Goal: Information Seeking & Learning: Check status

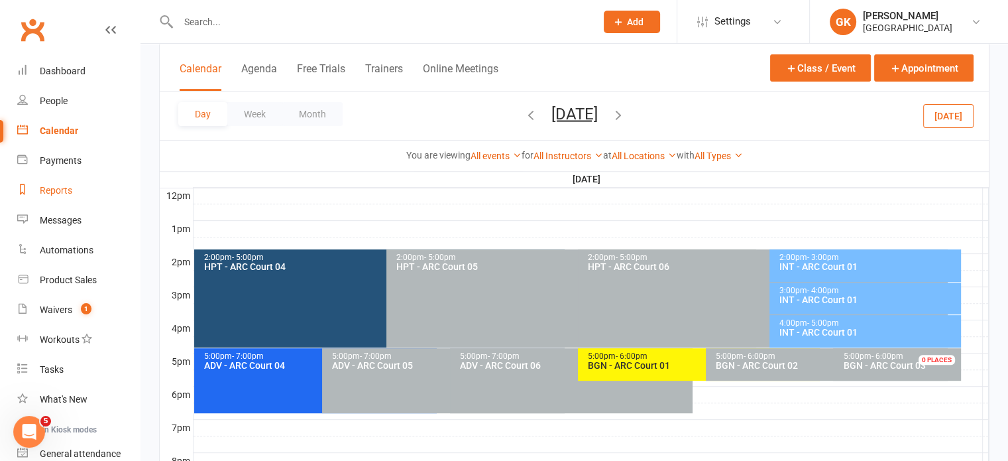
click at [68, 196] on link "Reports" at bounding box center [78, 191] width 123 height 30
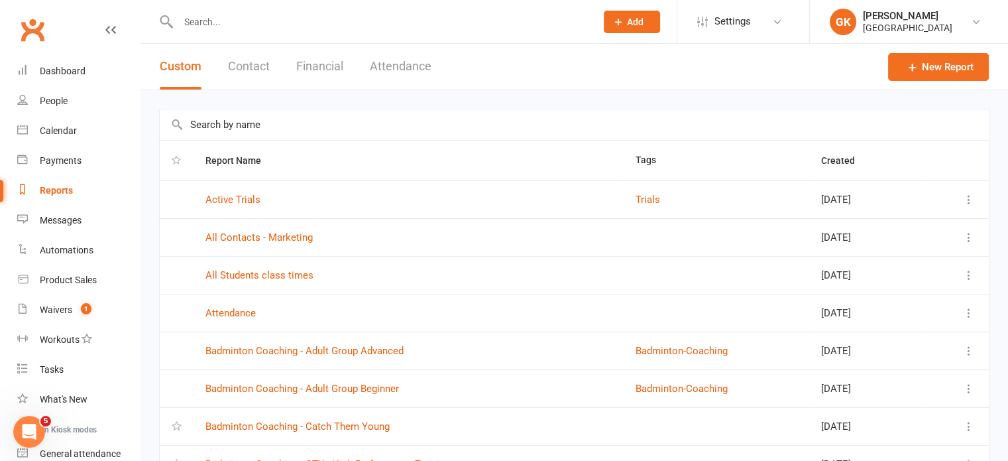
scroll to position [198, 0]
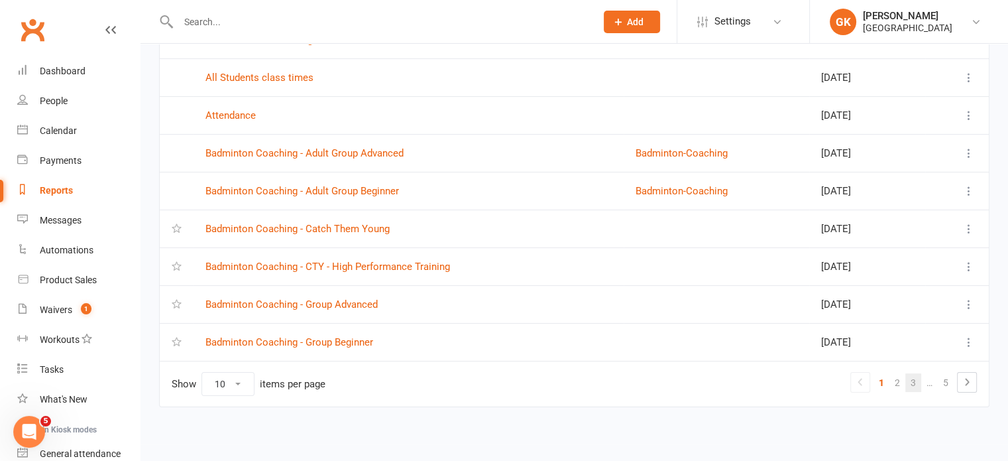
click at [913, 376] on link "3" at bounding box center [913, 382] width 16 height 19
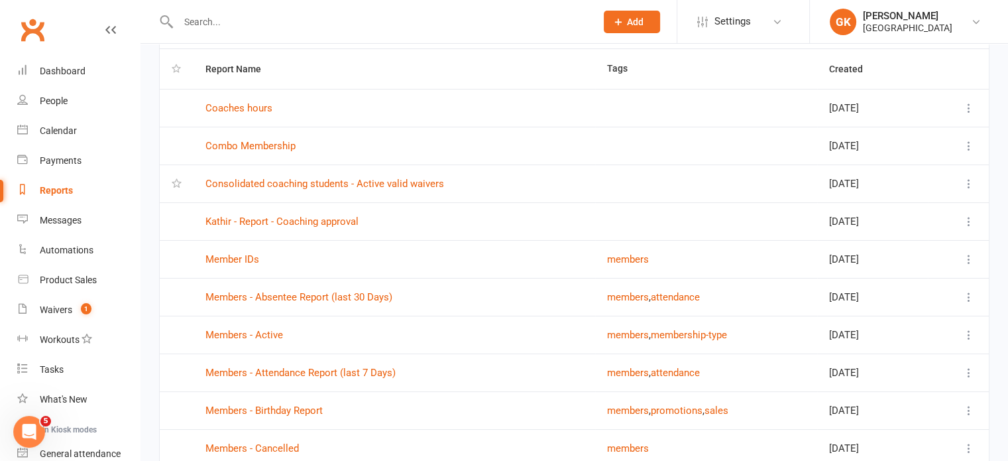
scroll to position [81, 0]
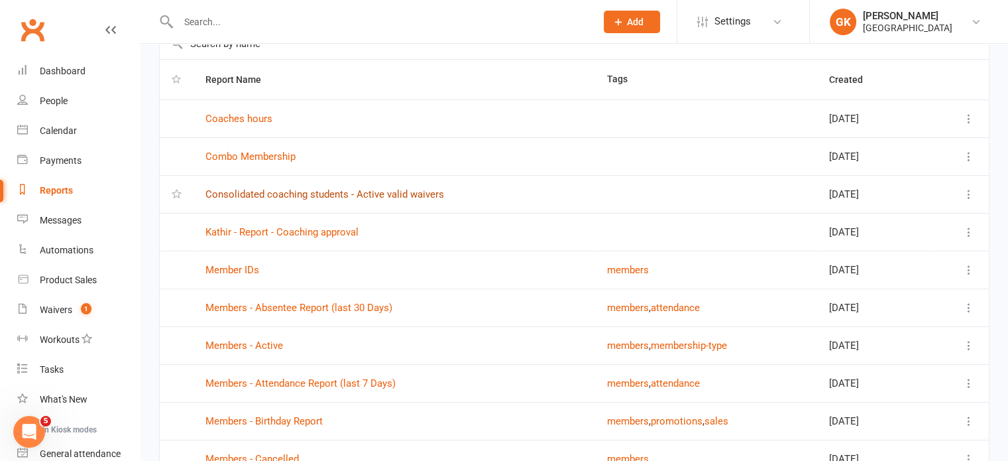
click at [368, 190] on link "Consolidated coaching students - Active valid waivers" at bounding box center [324, 194] width 239 height 12
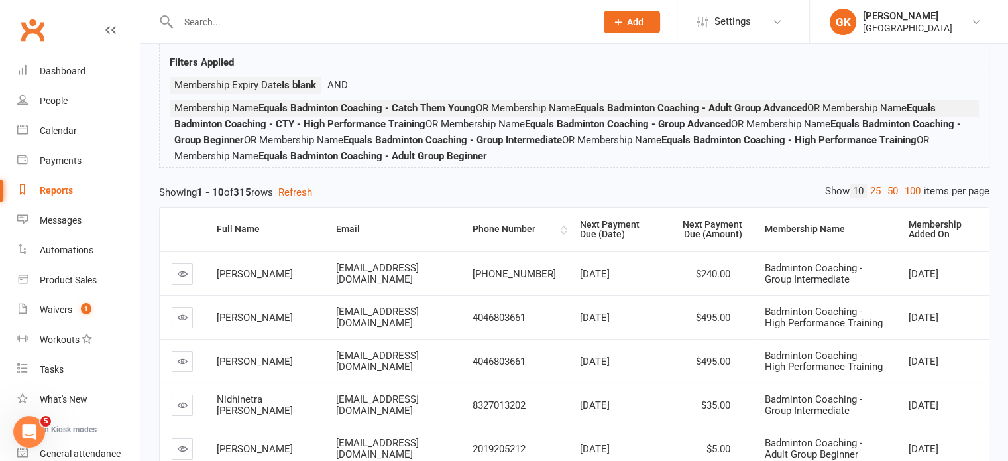
scroll to position [99, 0]
click at [706, 219] on div "Next Payment Due (Amount)" at bounding box center [704, 228] width 75 height 21
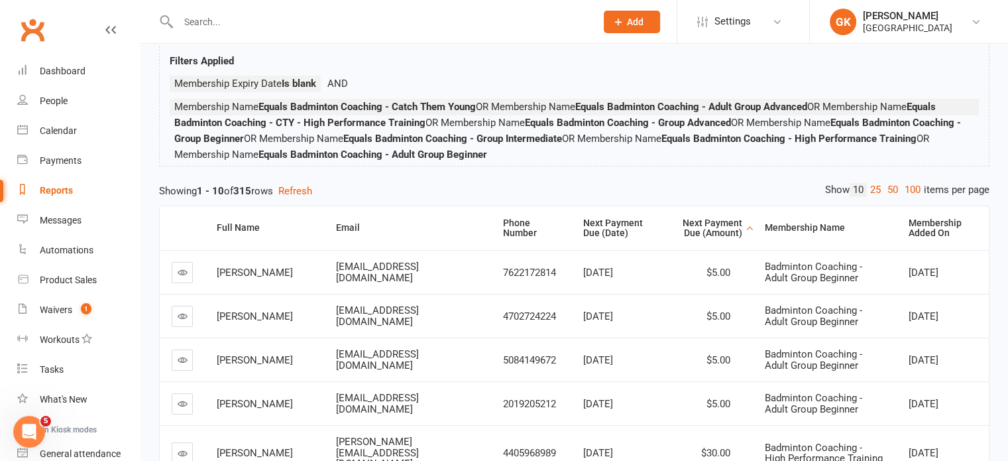
click at [231, 266] on span "[PERSON_NAME]" at bounding box center [255, 272] width 76 height 12
click at [180, 270] on icon at bounding box center [183, 272] width 10 height 10
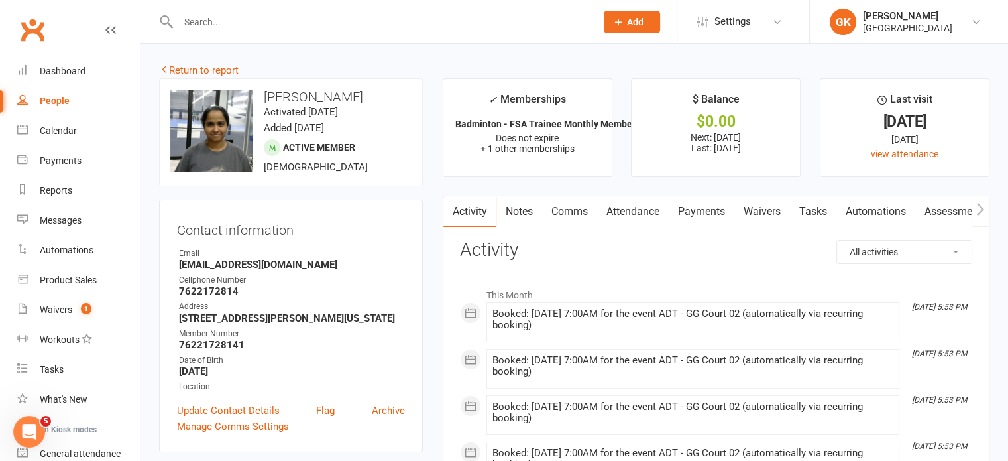
click at [528, 212] on link "Notes" at bounding box center [519, 211] width 46 height 30
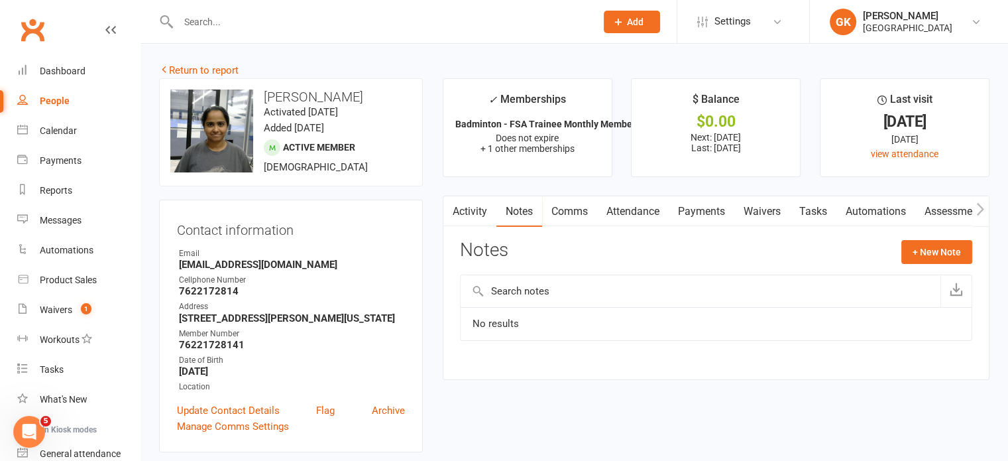
click at [477, 210] on link "Activity" at bounding box center [469, 211] width 53 height 30
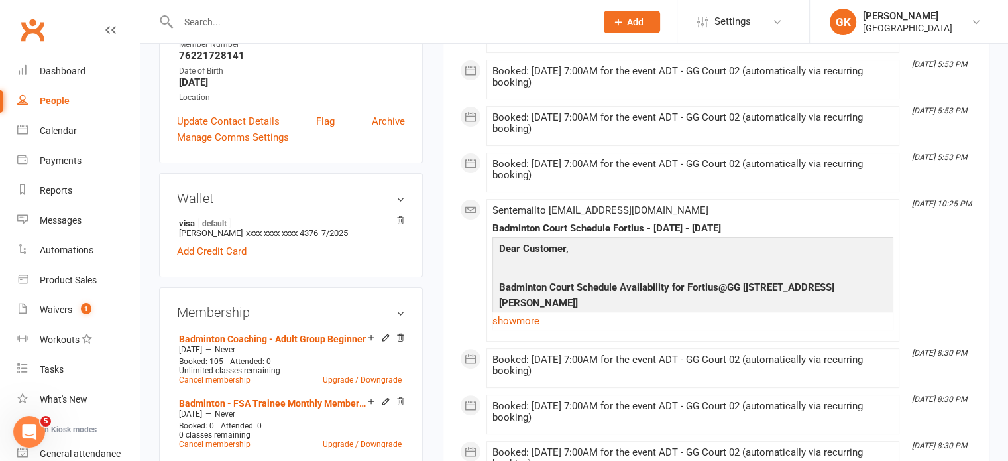
scroll to position [291, 0]
